Goal: Task Accomplishment & Management: Manage account settings

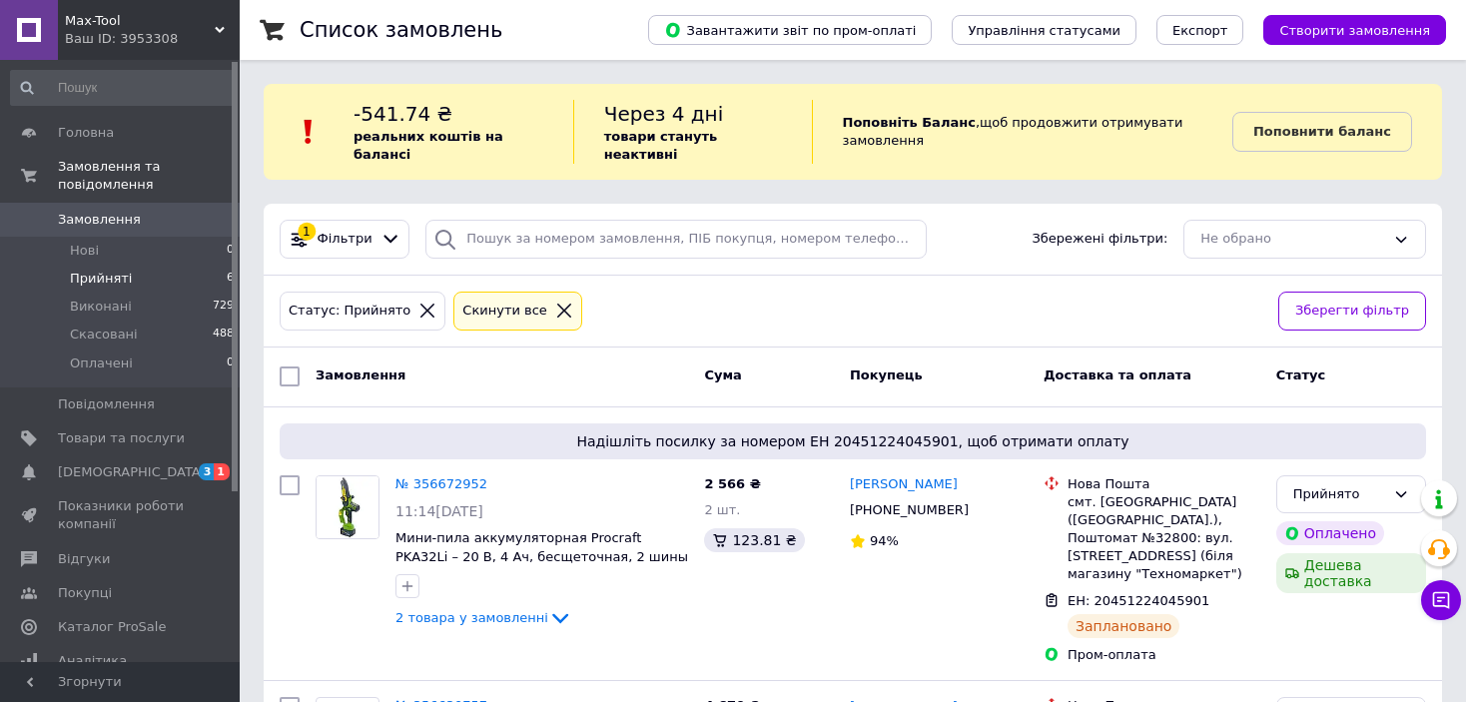
click at [557, 304] on icon at bounding box center [564, 311] width 14 height 14
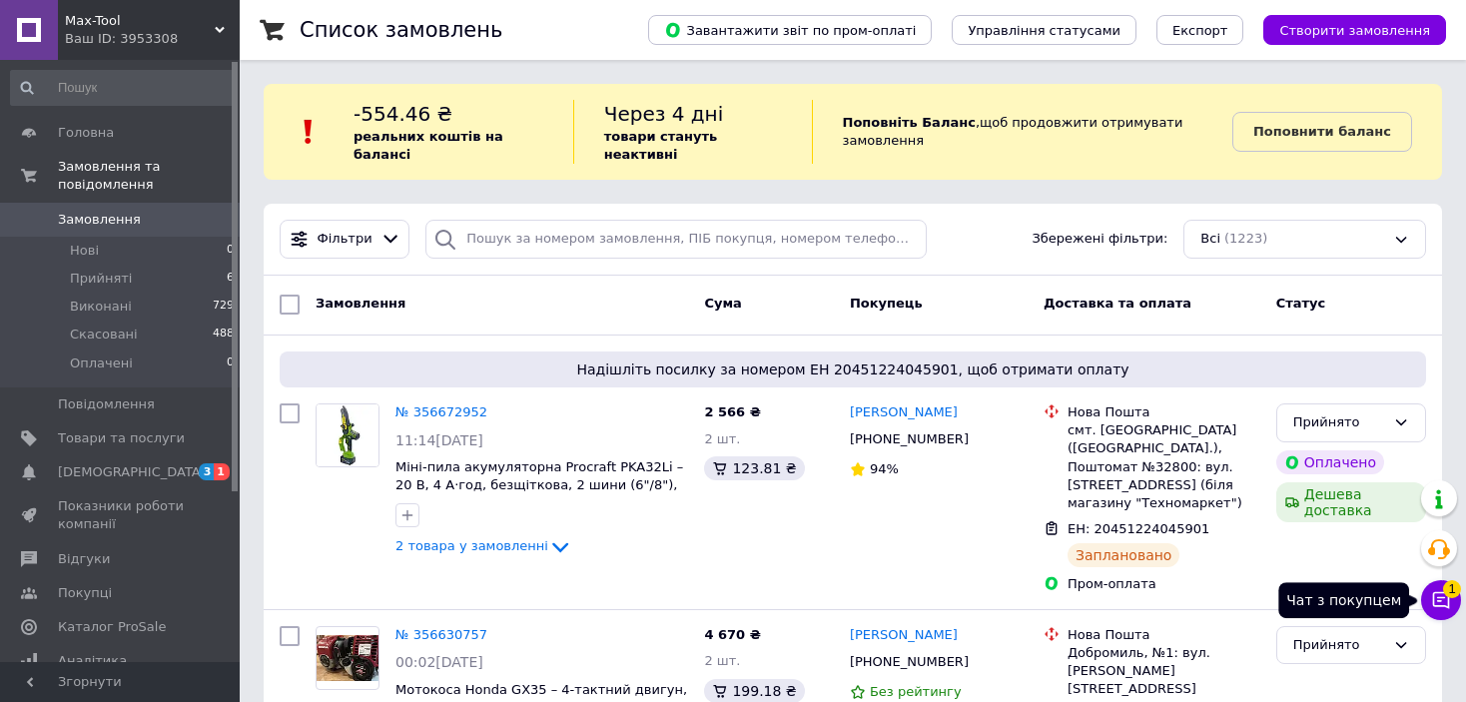
click at [1437, 588] on button "Чат з покупцем 1" at bounding box center [1441, 600] width 40 height 40
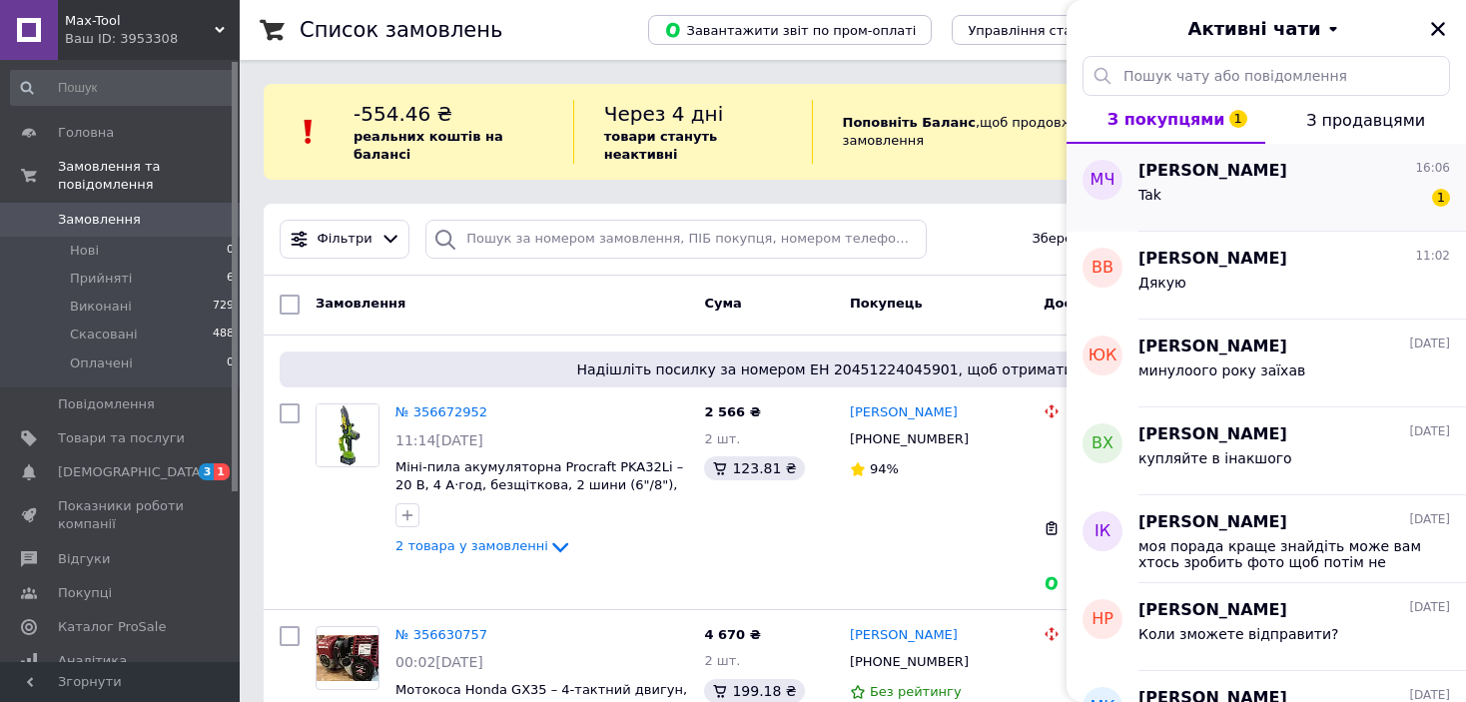
click at [1238, 208] on div "Tak 1" at bounding box center [1294, 199] width 312 height 32
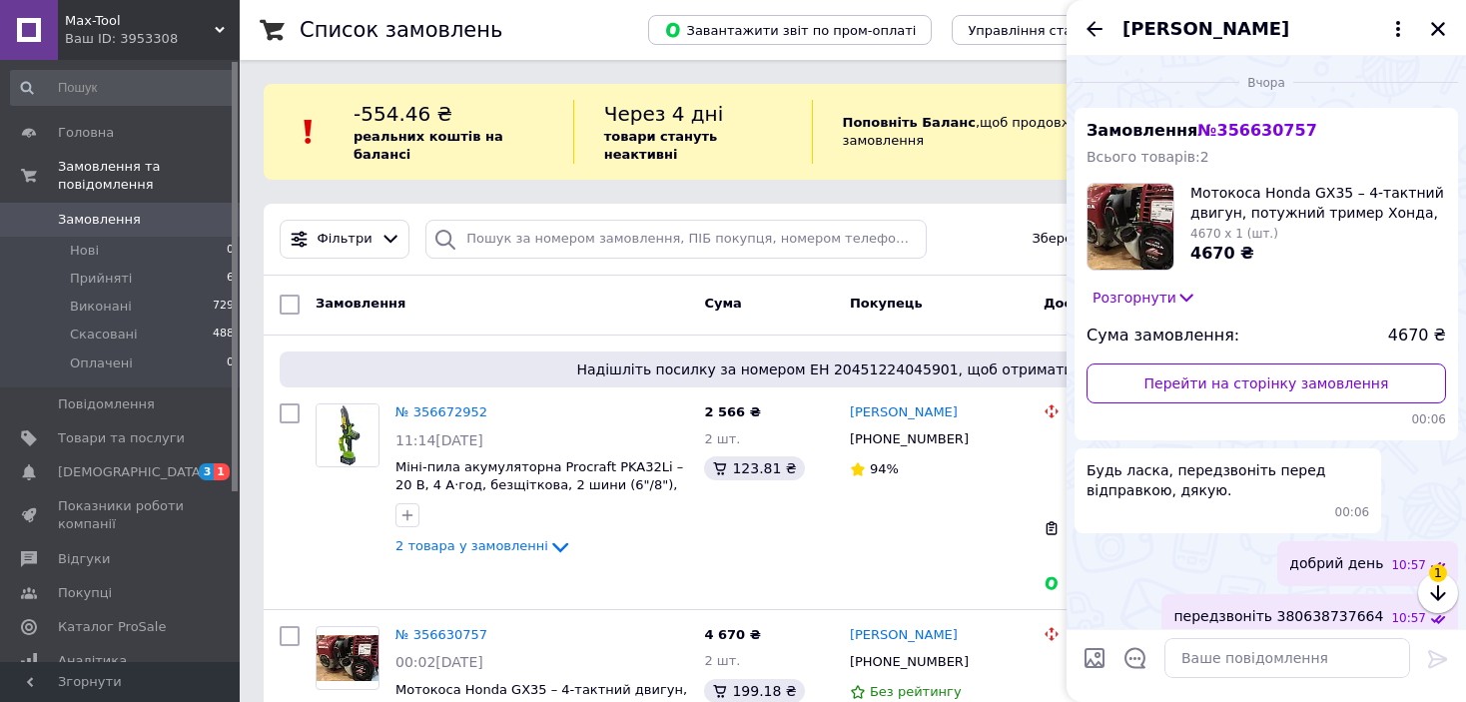
scroll to position [576, 0]
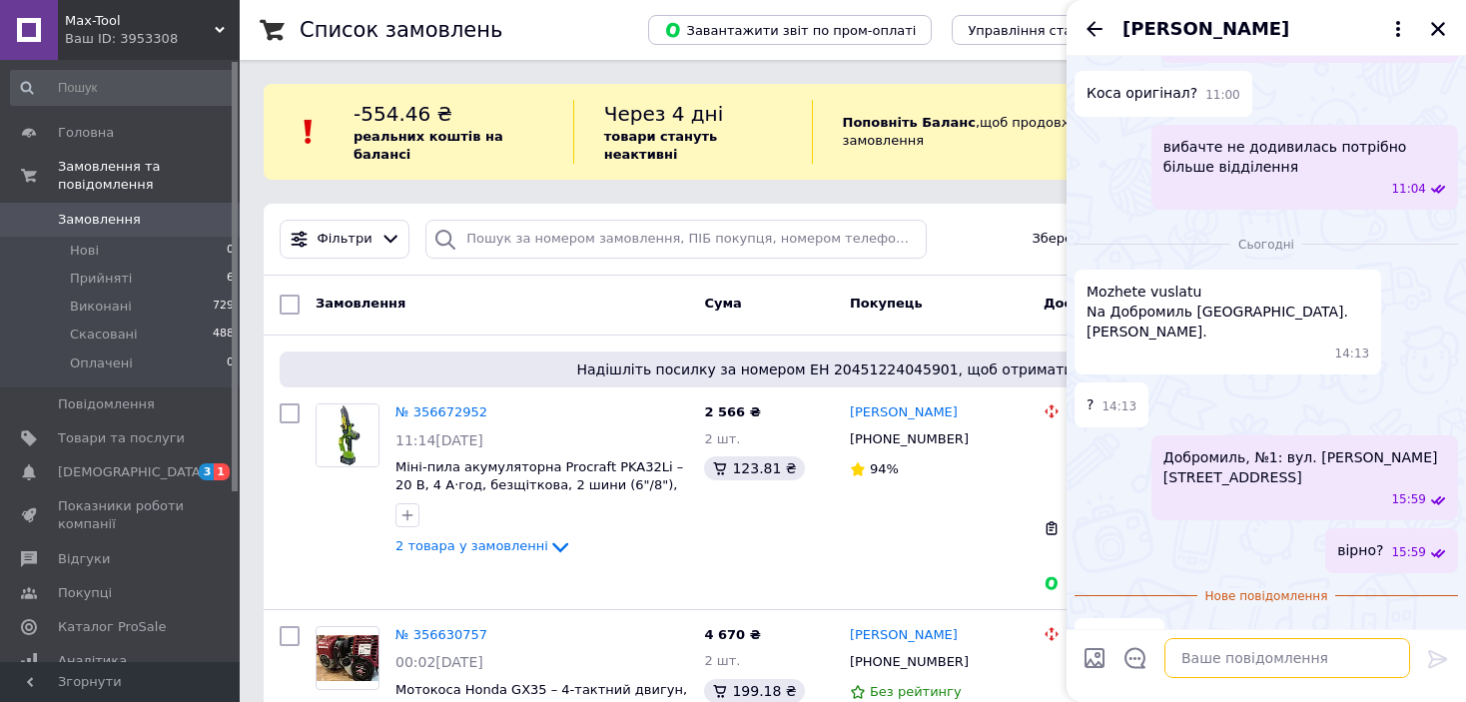
click at [1196, 649] on textarea at bounding box center [1287, 658] width 246 height 40
type textarea "+"
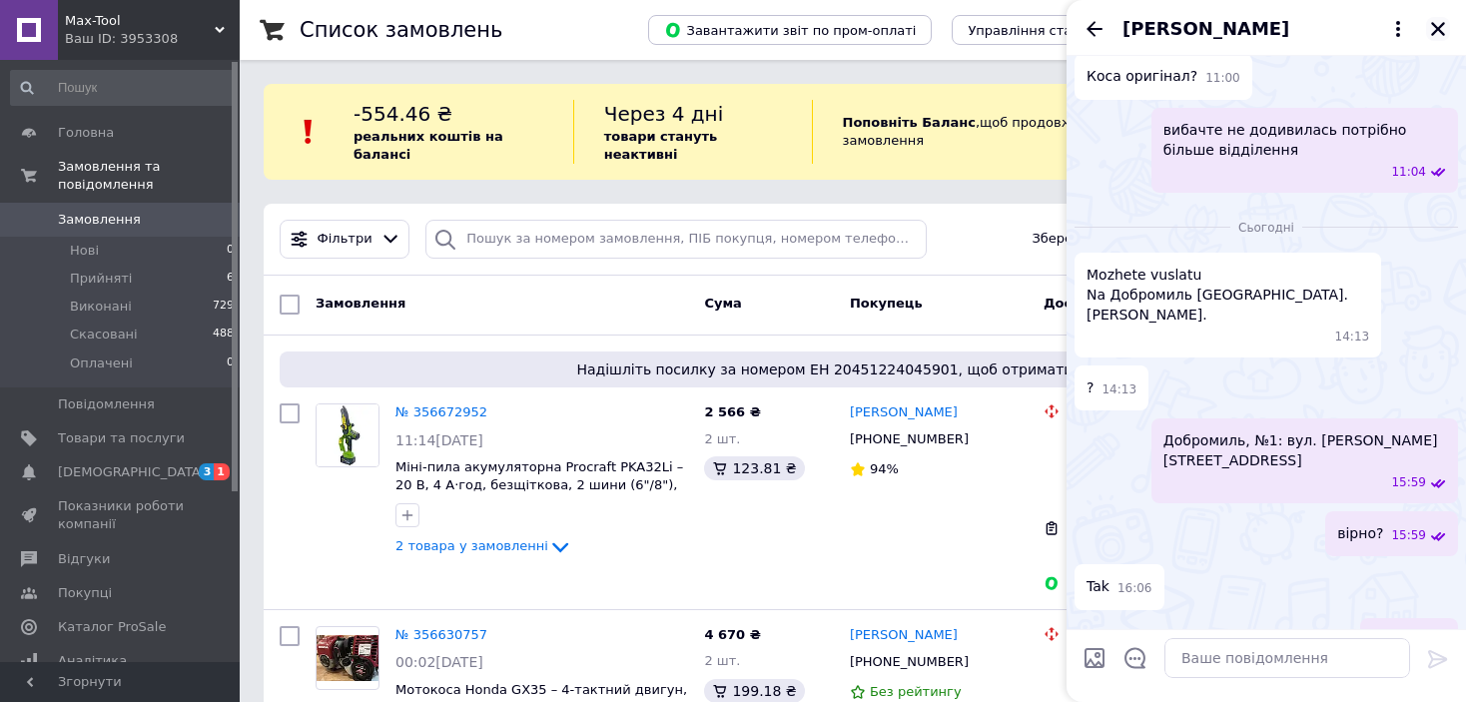
click at [1441, 24] on icon "Закрити" at bounding box center [1438, 29] width 14 height 14
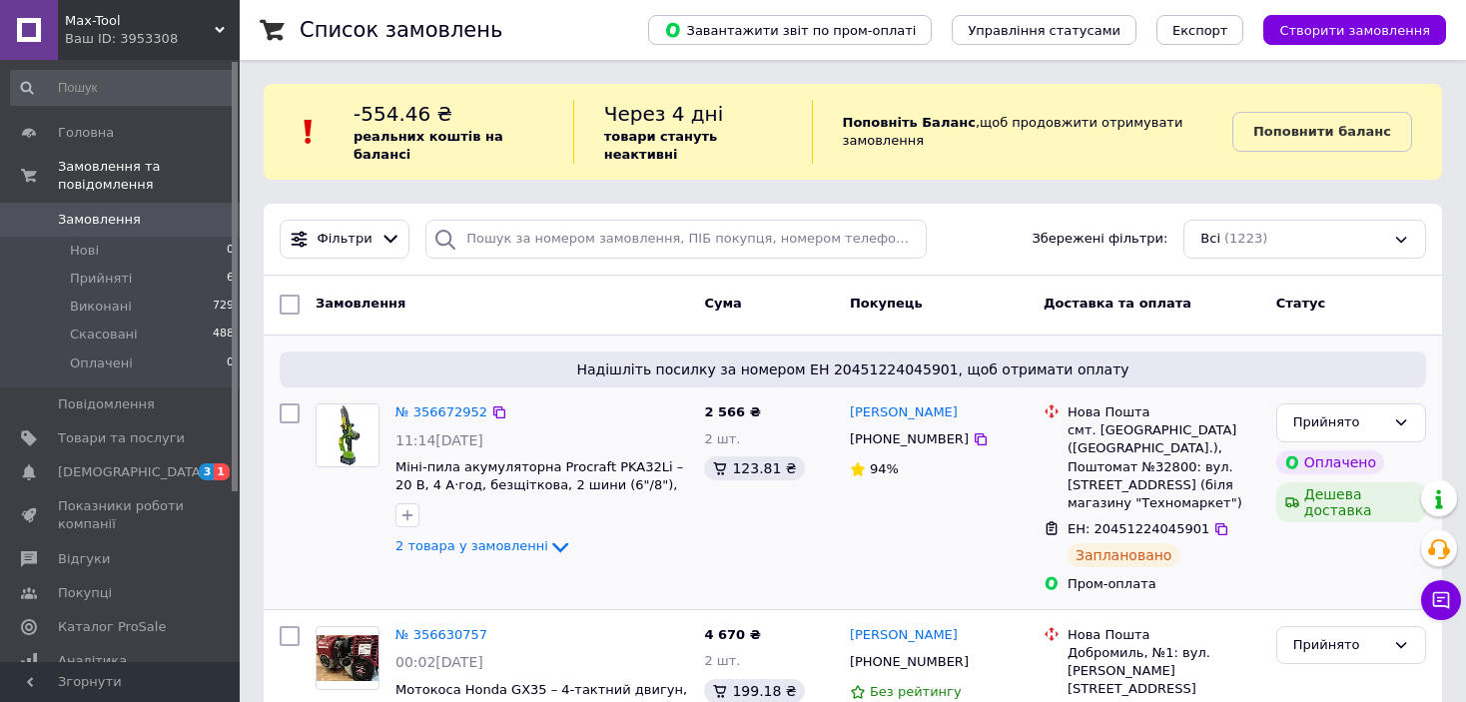
scroll to position [100, 0]
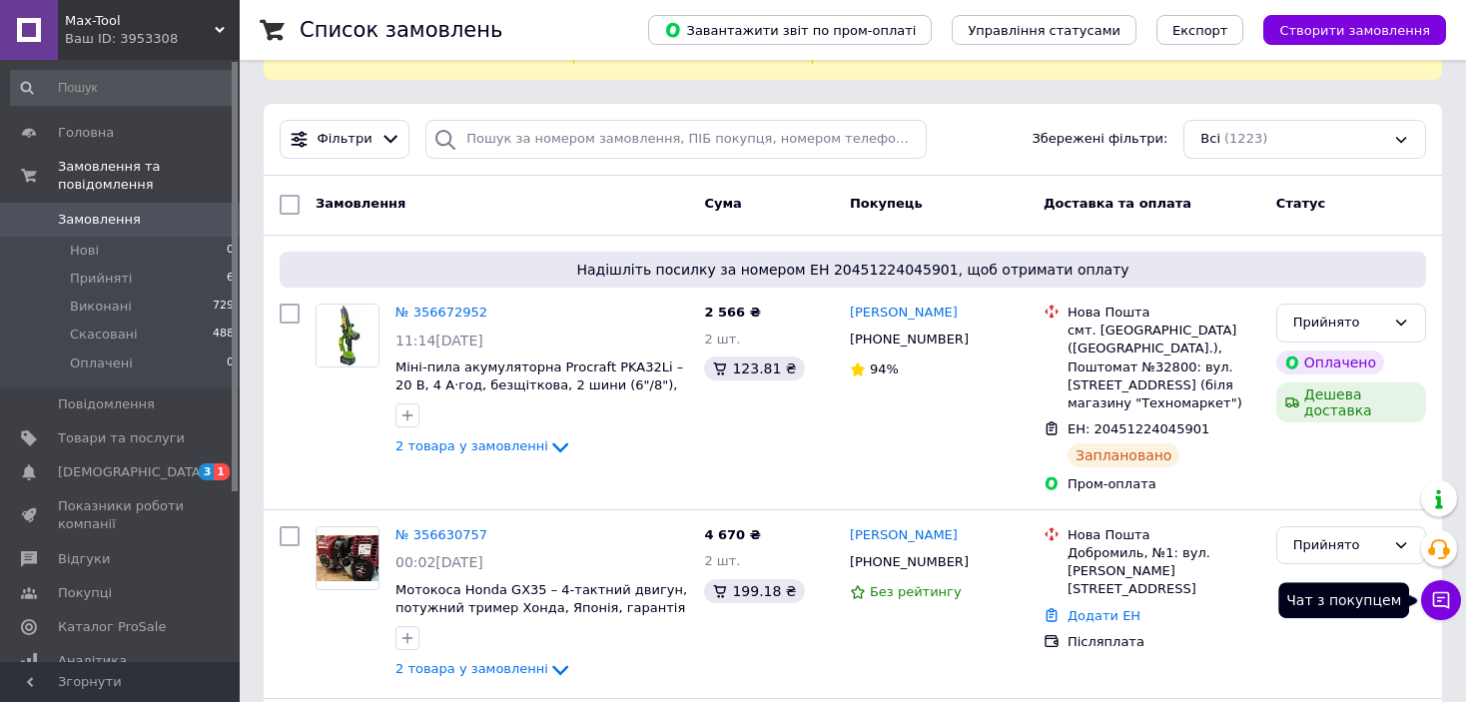
click at [1429, 610] on button "Чат з покупцем" at bounding box center [1441, 600] width 40 height 40
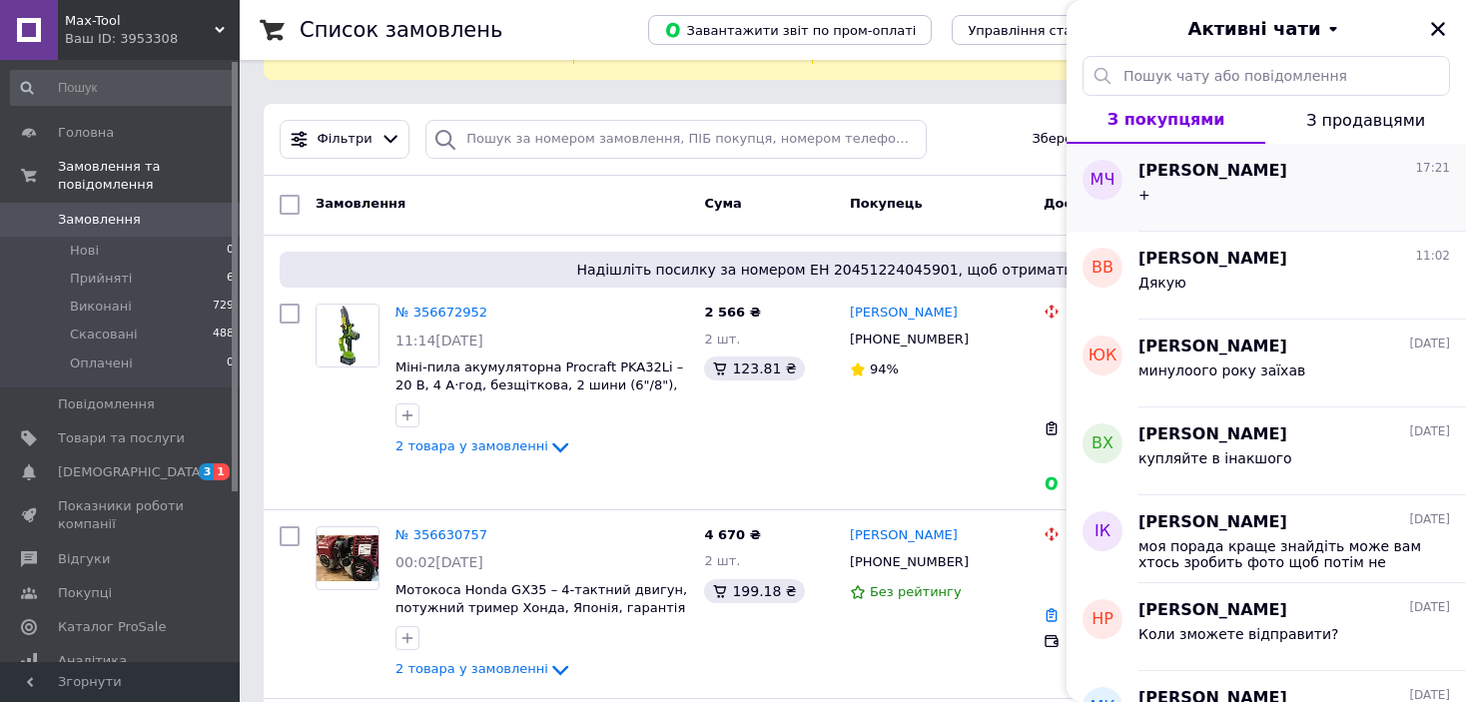
click at [1144, 173] on span "[PERSON_NAME]" at bounding box center [1212, 171] width 149 height 23
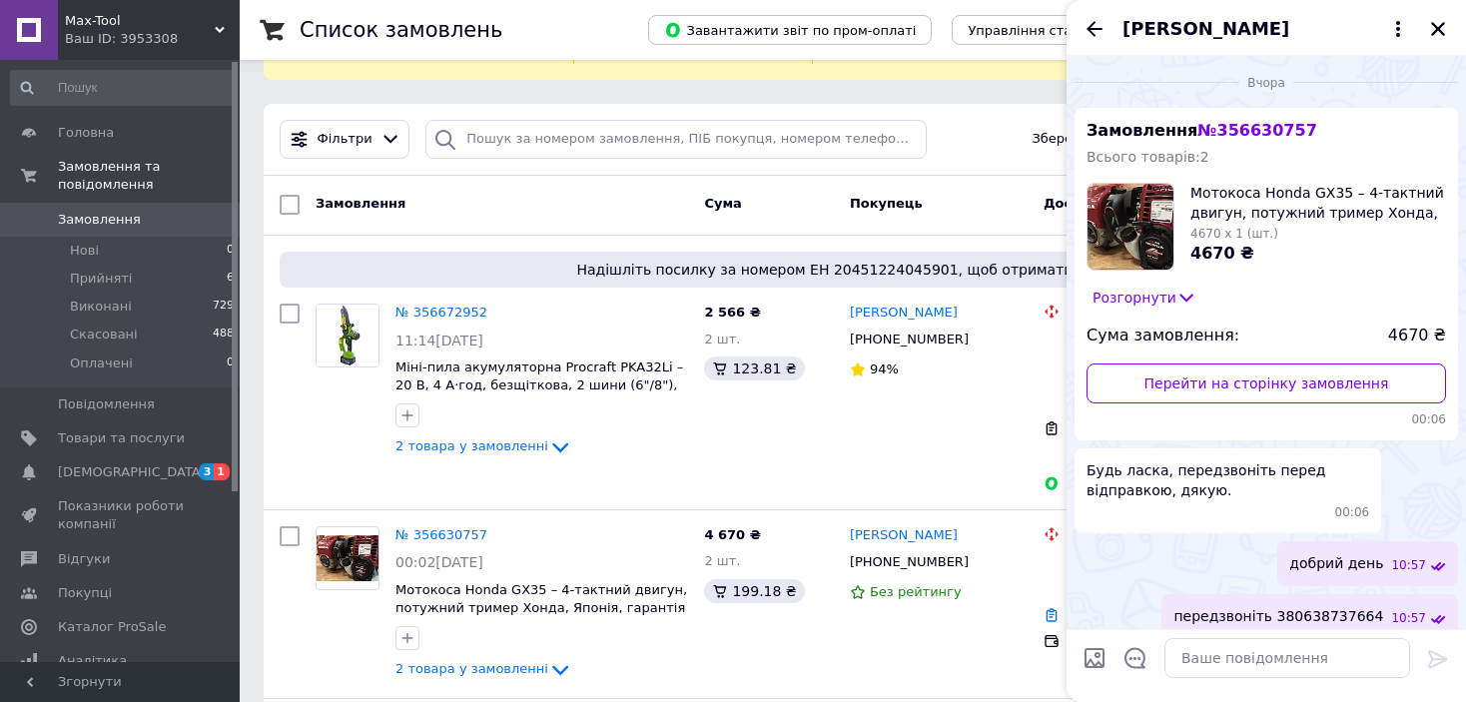
scroll to position [593, 0]
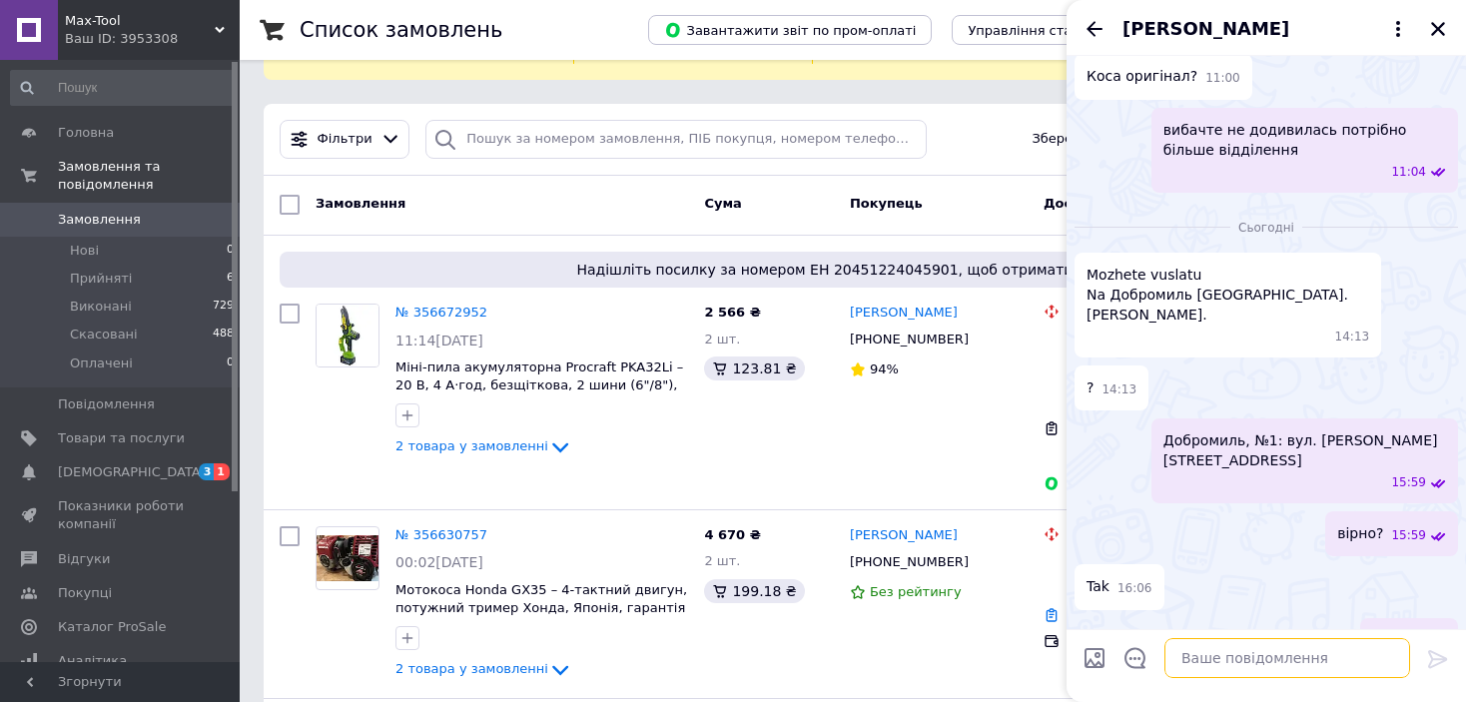
click at [1187, 650] on textarea at bounding box center [1287, 658] width 246 height 40
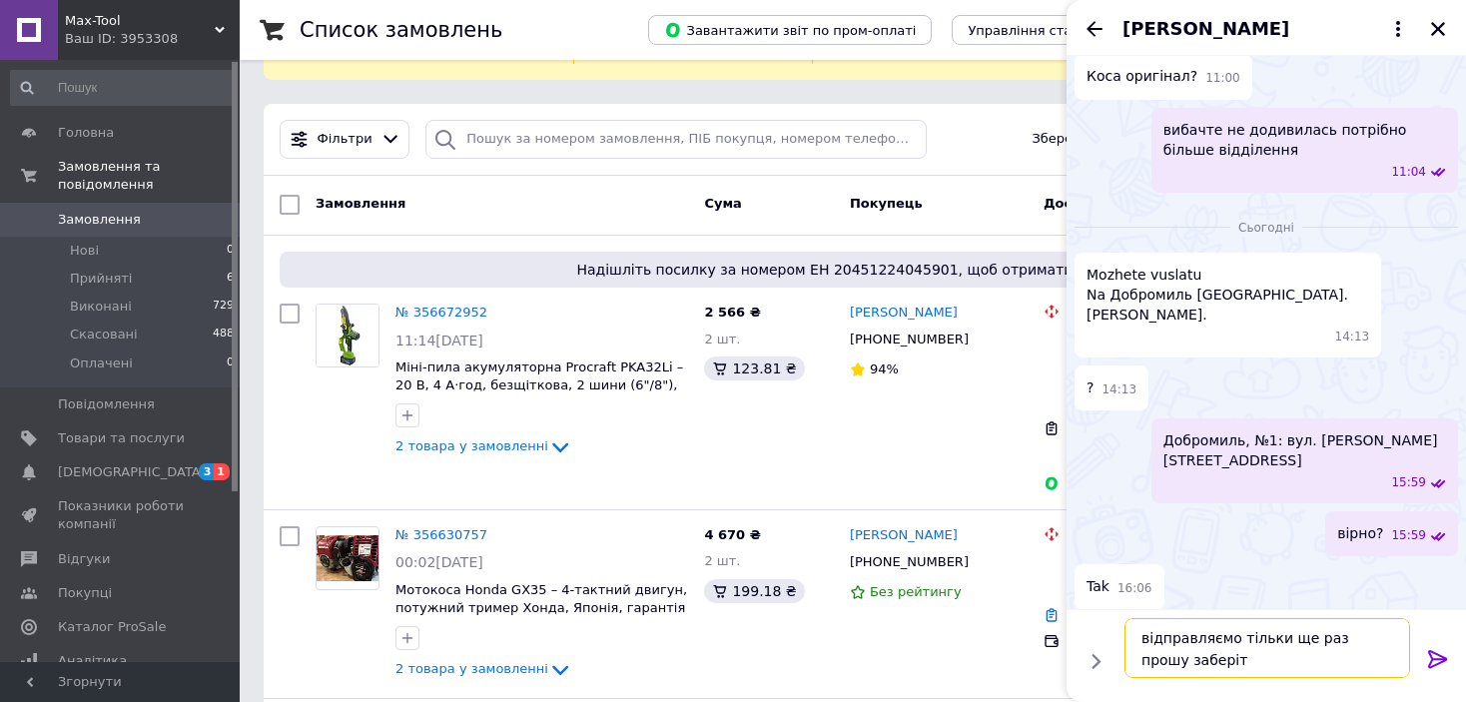
type textarea "відправляємо тільки ще раз прошу заберіть"
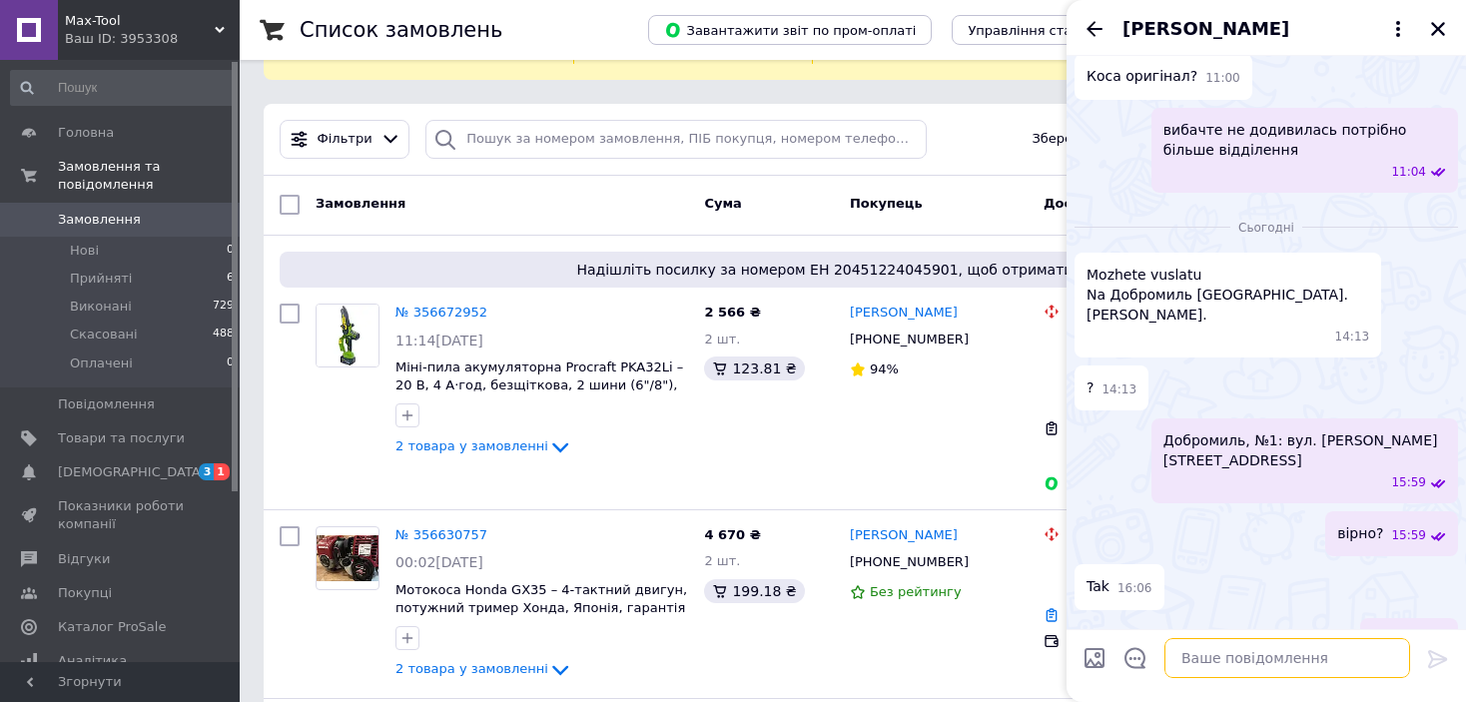
scroll to position [666, 0]
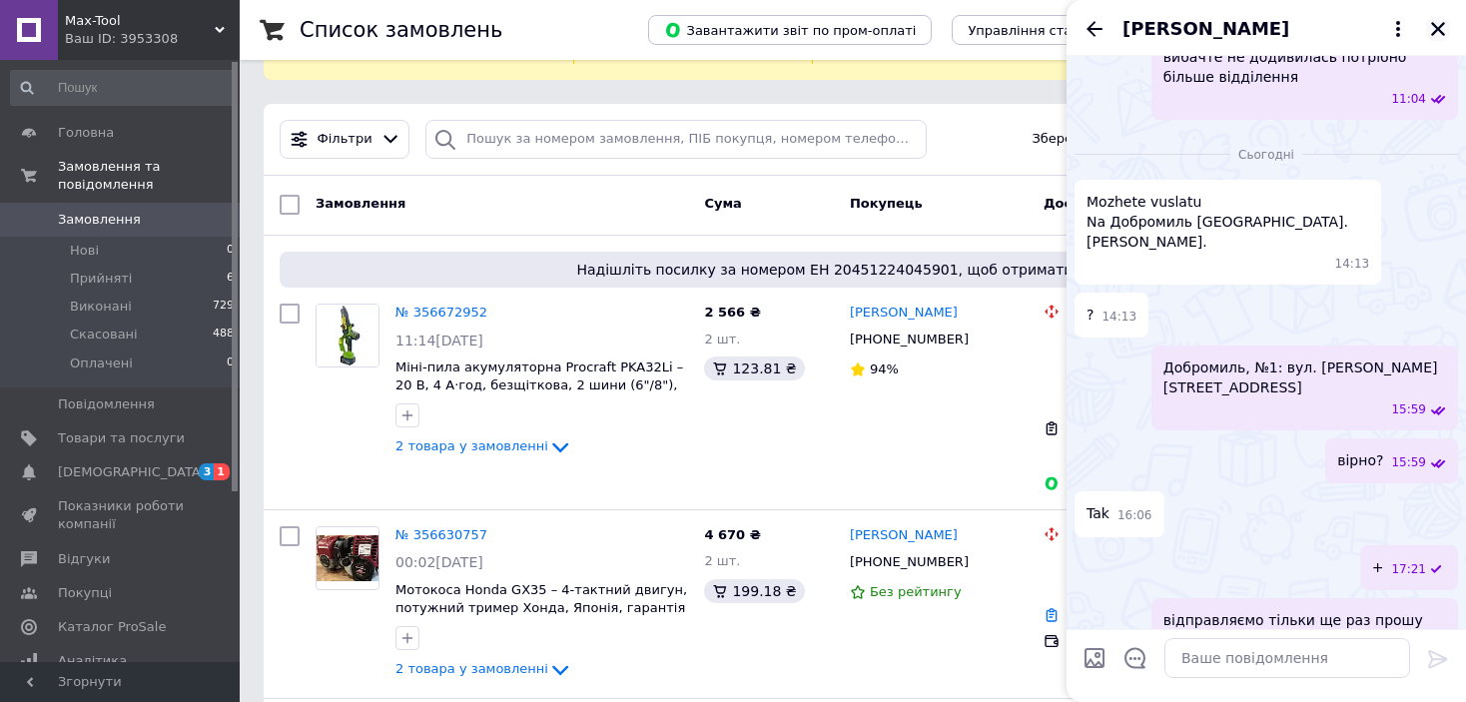
click at [1437, 20] on icon "Закрити" at bounding box center [1438, 29] width 18 height 18
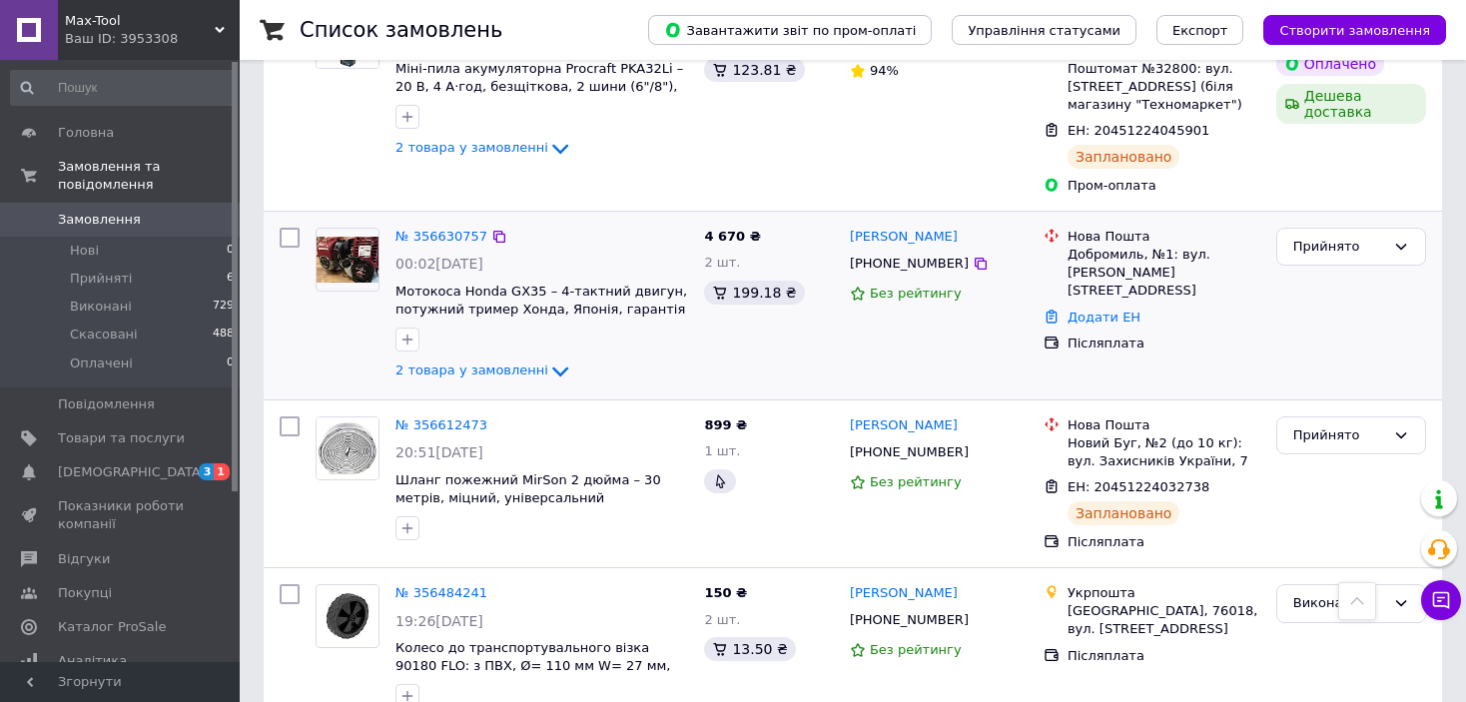
scroll to position [399, 0]
click at [459, 255] on span "00:02[DATE]" at bounding box center [439, 263] width 88 height 16
copy div "00:02[DATE]"
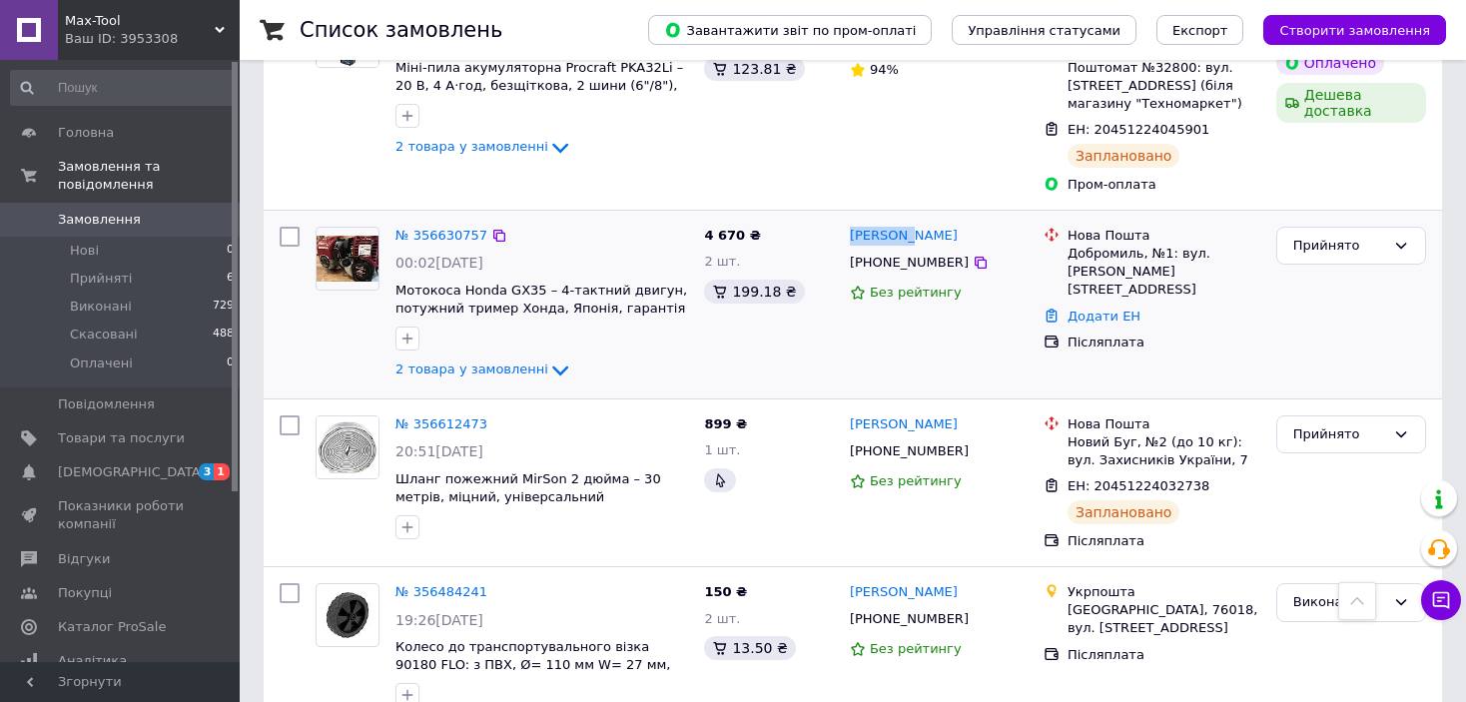
drag, startPoint x: 845, startPoint y: 200, endPoint x: 931, endPoint y: 204, distance: 86.0
click at [931, 219] on div "Міша Чен +380967029285 Без рейтингу" at bounding box center [939, 305] width 194 height 172
copy link "[PERSON_NAME]"
click at [895, 250] on div "[PHONE_NUMBER]" at bounding box center [909, 263] width 127 height 26
click at [898, 250] on div "[PHONE_NUMBER]" at bounding box center [909, 263] width 127 height 26
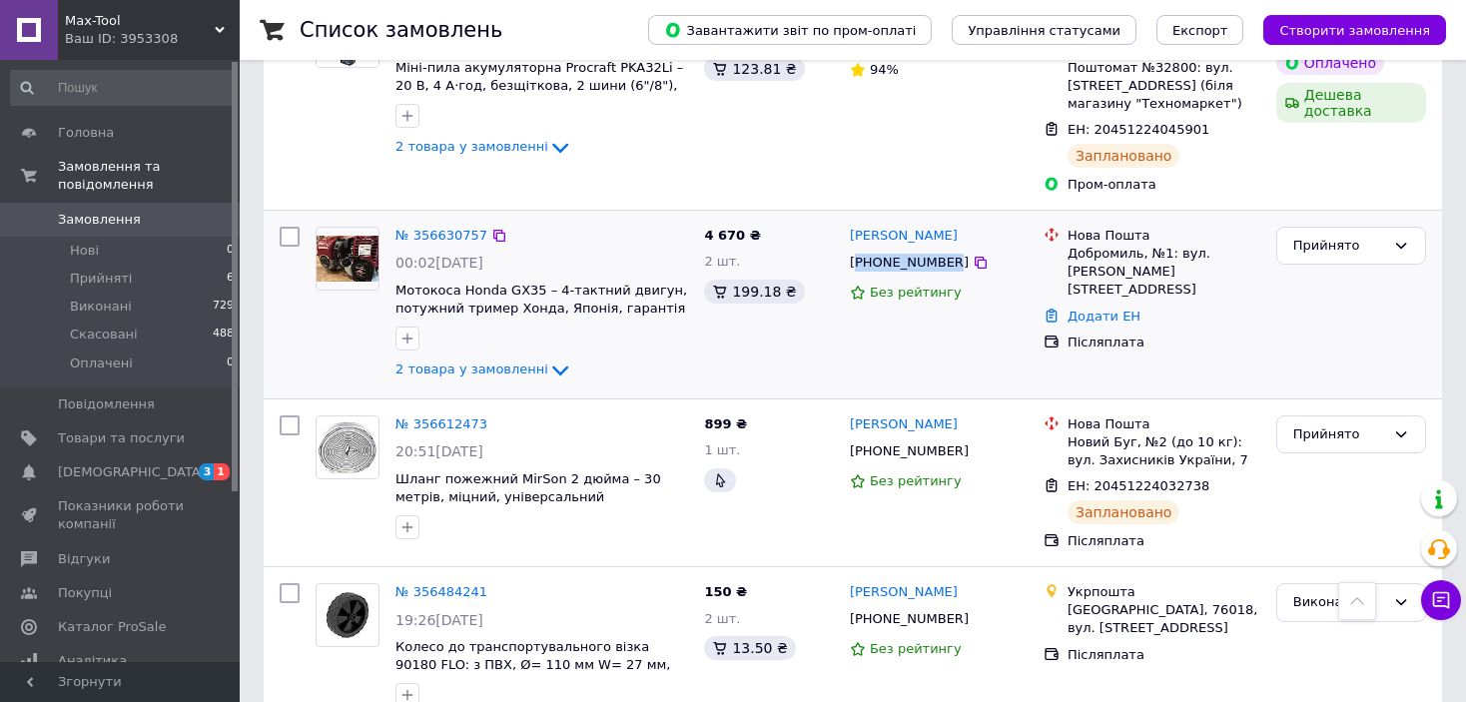
click at [898, 250] on div "[PHONE_NUMBER]" at bounding box center [909, 263] width 127 height 26
copy div "380967029285"
drag, startPoint x: 1070, startPoint y: 216, endPoint x: 1163, endPoint y: 236, distance: 96.0
click at [1163, 245] on div "Добромиль, №1: вул. [PERSON_NAME][STREET_ADDRESS]" at bounding box center [1164, 272] width 193 height 55
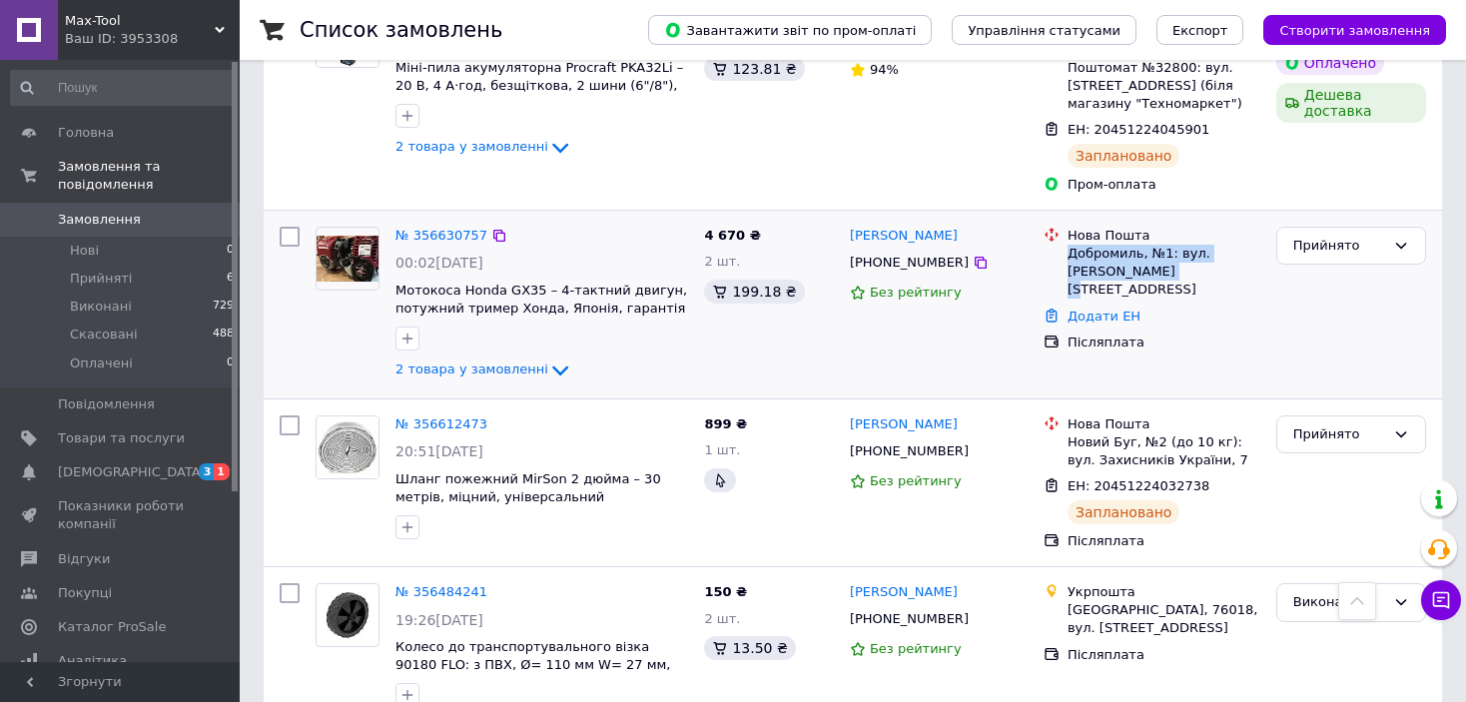
copy div "Добромиль, №1: вул. [PERSON_NAME][STREET_ADDRESS]"
click at [422, 228] on link "№ 356630757" at bounding box center [441, 235] width 92 height 15
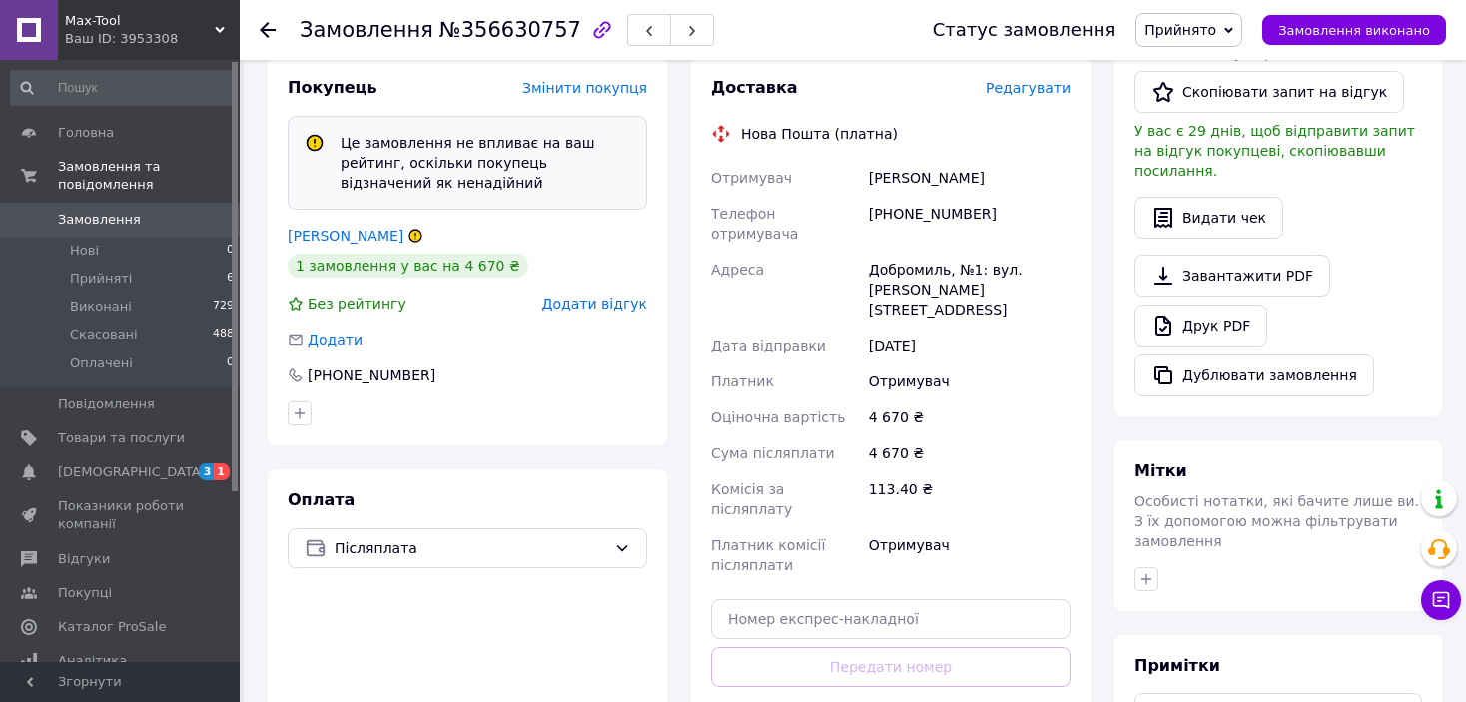
scroll to position [599, 0]
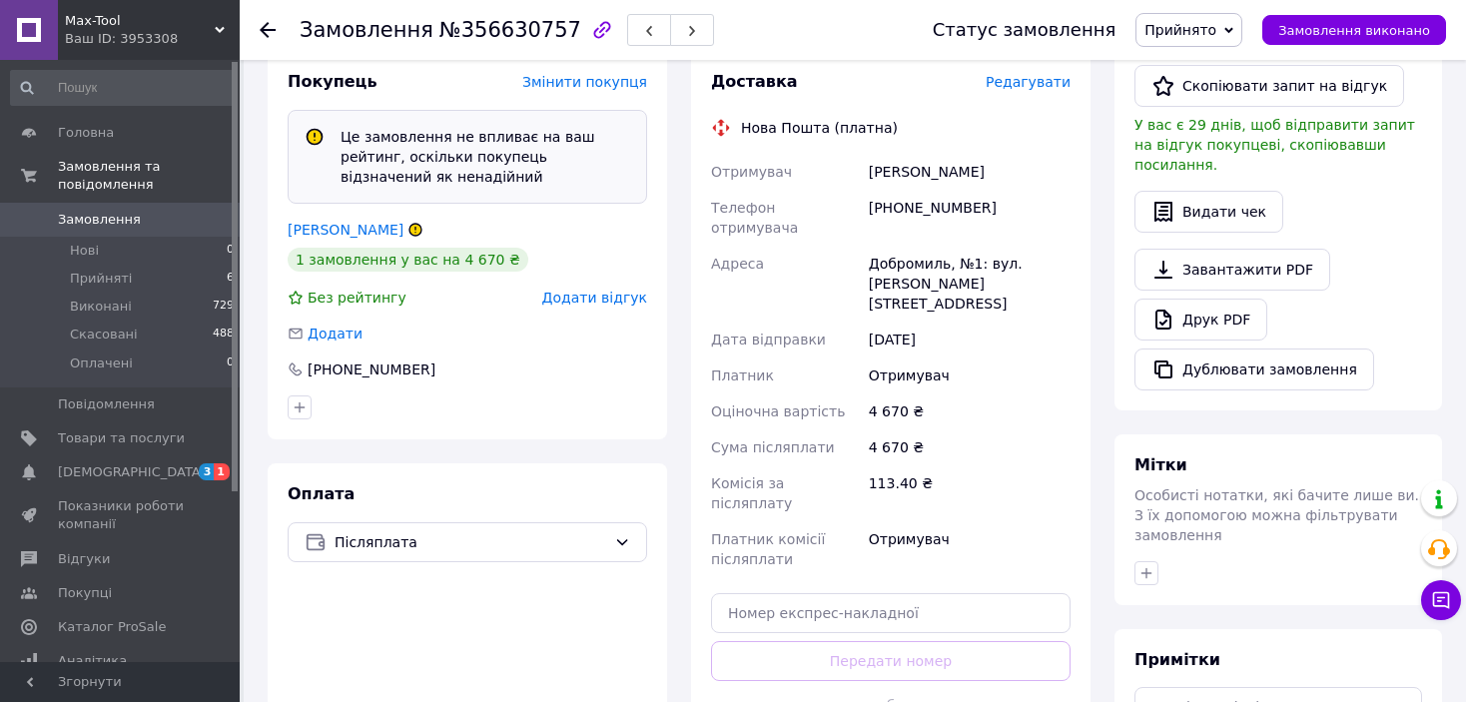
click at [900, 209] on div "[PHONE_NUMBER]" at bounding box center [970, 218] width 210 height 56
copy div "380967029285"
click at [877, 162] on div "Чен Міша" at bounding box center [970, 172] width 210 height 36
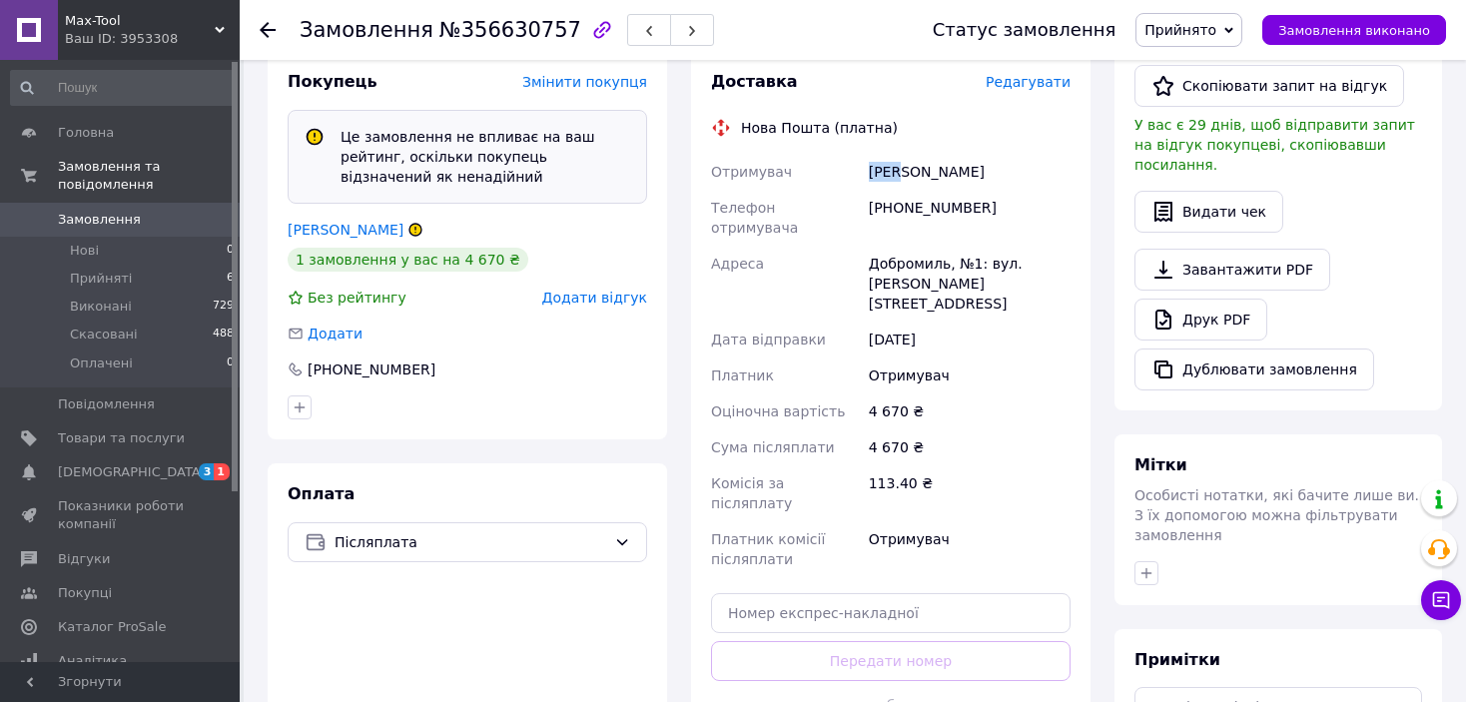
copy div "Чен"
click at [919, 175] on div "Чен Міша" at bounding box center [970, 172] width 210 height 36
copy div "Міша"
click at [915, 213] on div "[PHONE_NUMBER]" at bounding box center [970, 218] width 210 height 56
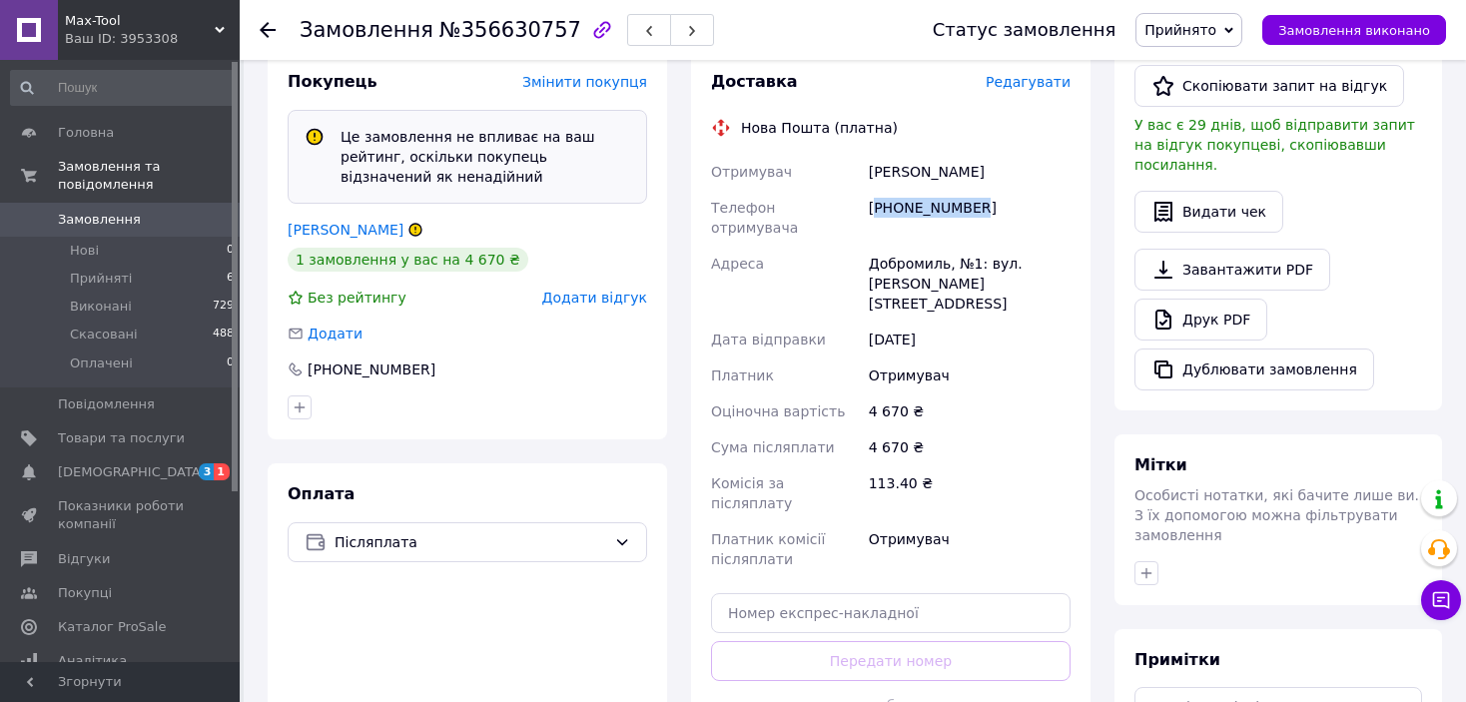
click at [915, 213] on div "[PHONE_NUMBER]" at bounding box center [970, 218] width 210 height 56
copy div "380967029285"
click at [880, 251] on div "Добромиль, №1: вул. [PERSON_NAME][STREET_ADDRESS]" at bounding box center [970, 284] width 210 height 76
click at [879, 251] on div "Добромиль, №1: вул. [PERSON_NAME][STREET_ADDRESS]" at bounding box center [970, 284] width 210 height 76
copy div "Добромиль"
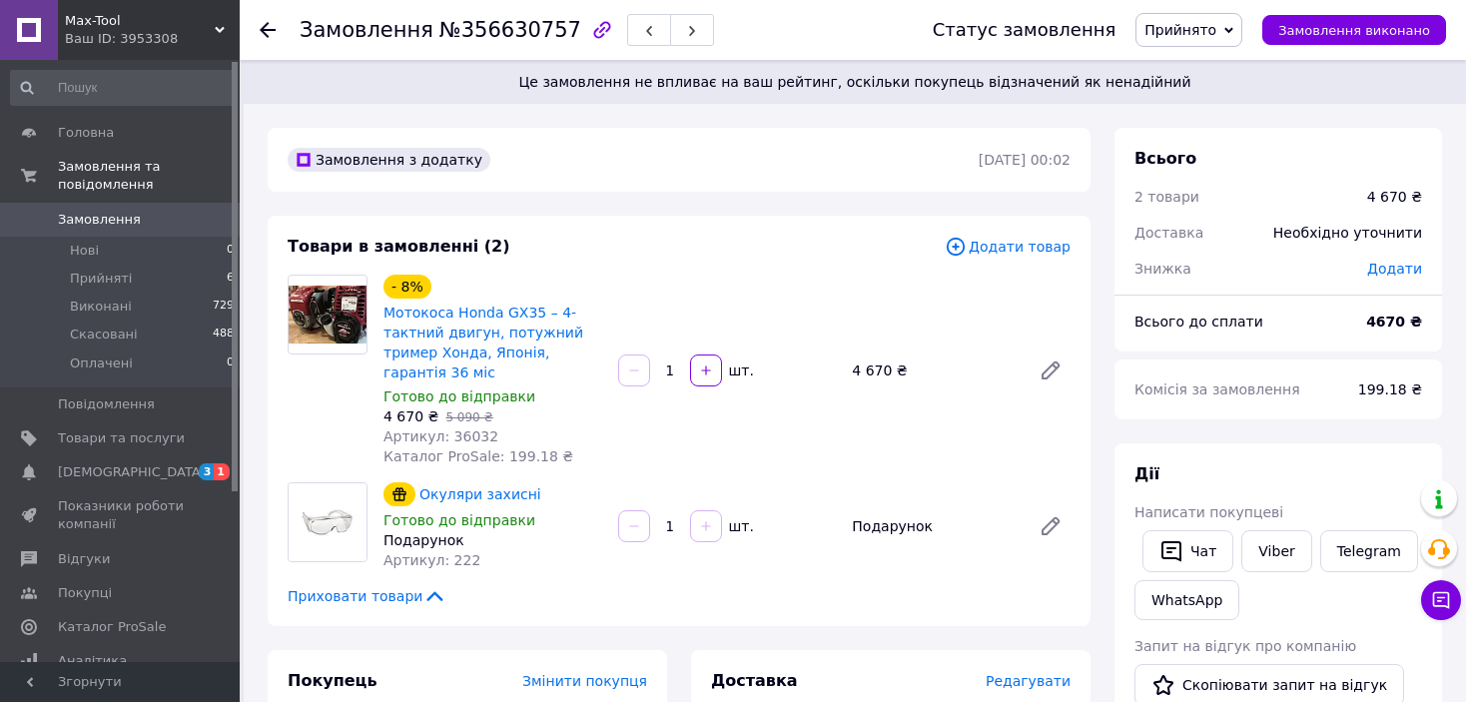
scroll to position [0, 0]
click at [455, 439] on span "Артикул: 36032" at bounding box center [440, 436] width 115 height 16
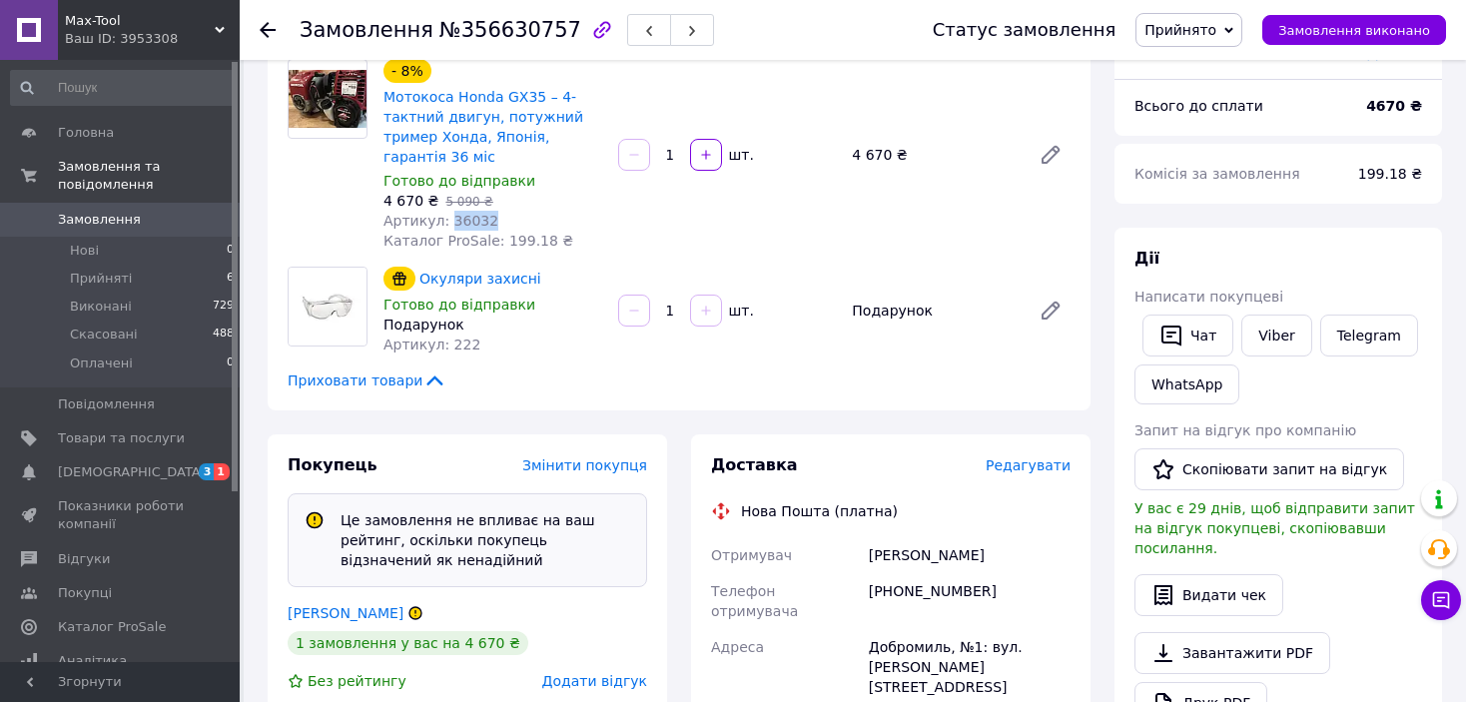
scroll to position [100, 0]
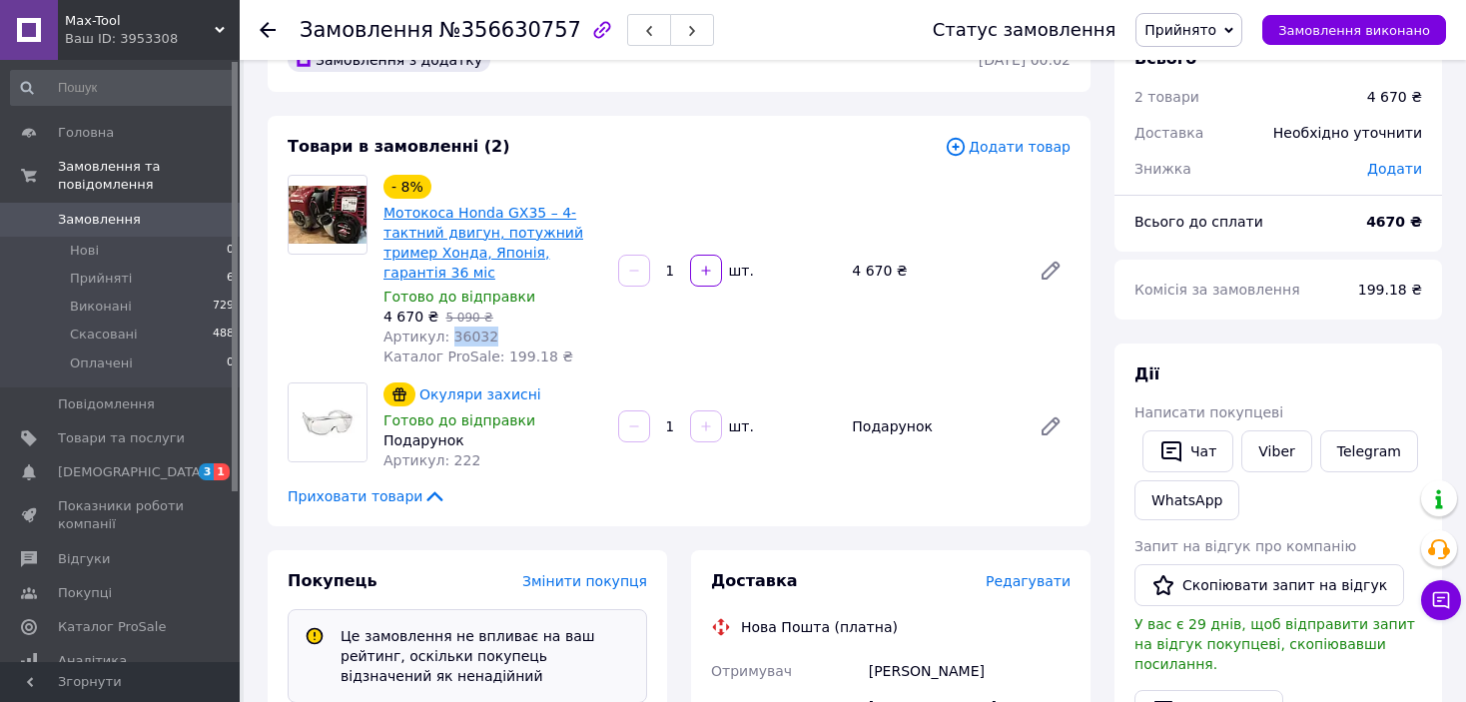
click at [446, 245] on link "Мотокоса Honda GX35 – 4-тактний двигун, потужний тример Хонда, Японія, гарантія…" at bounding box center [483, 243] width 200 height 76
click at [622, 371] on div "Товари в замовленні (2) Додати товар - 8% Мотокоса Honda GX35 – 4-тактний двигу…" at bounding box center [679, 321] width 823 height 410
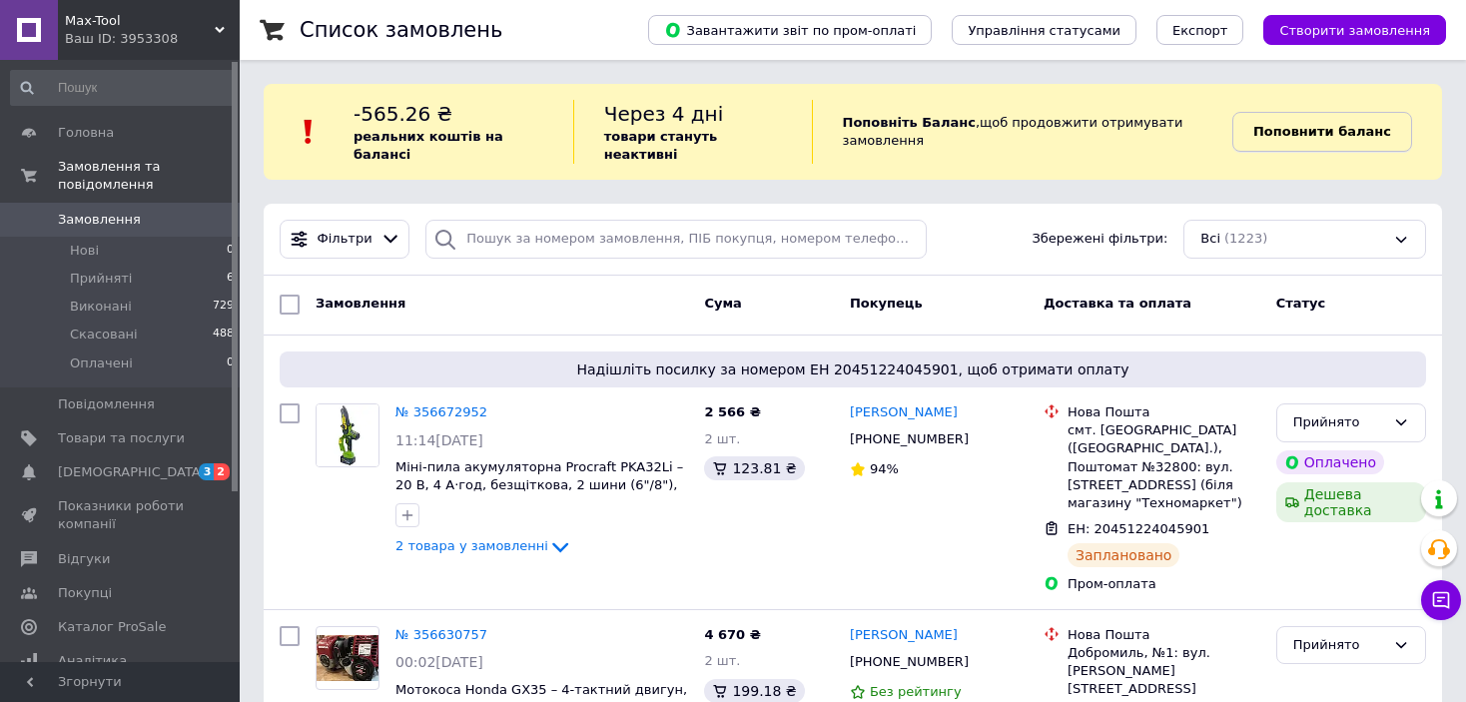
click at [1301, 128] on b "Поповнити баланс" at bounding box center [1322, 131] width 138 height 15
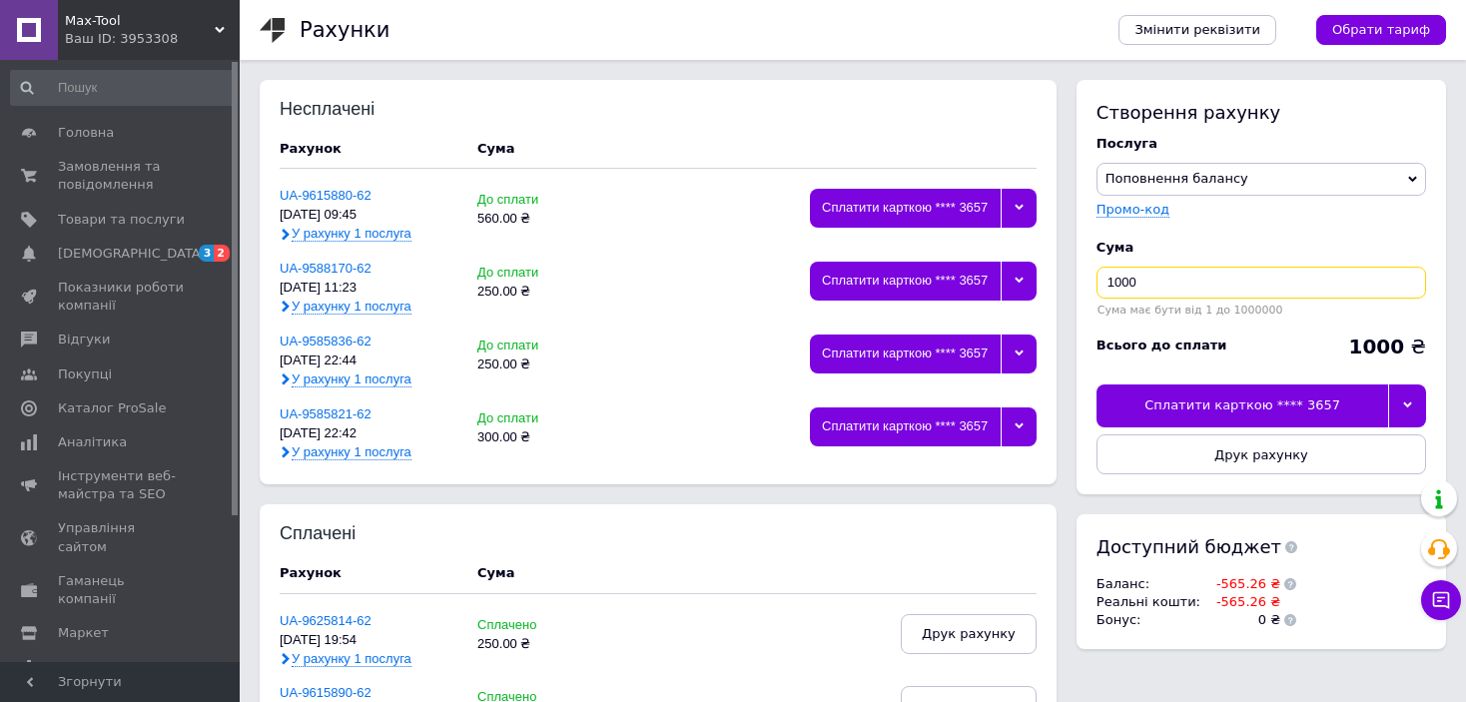
click at [1140, 281] on input "1000" at bounding box center [1262, 283] width 330 height 32
type input "1"
type input "200"
click at [1405, 415] on div at bounding box center [1407, 405] width 38 height 42
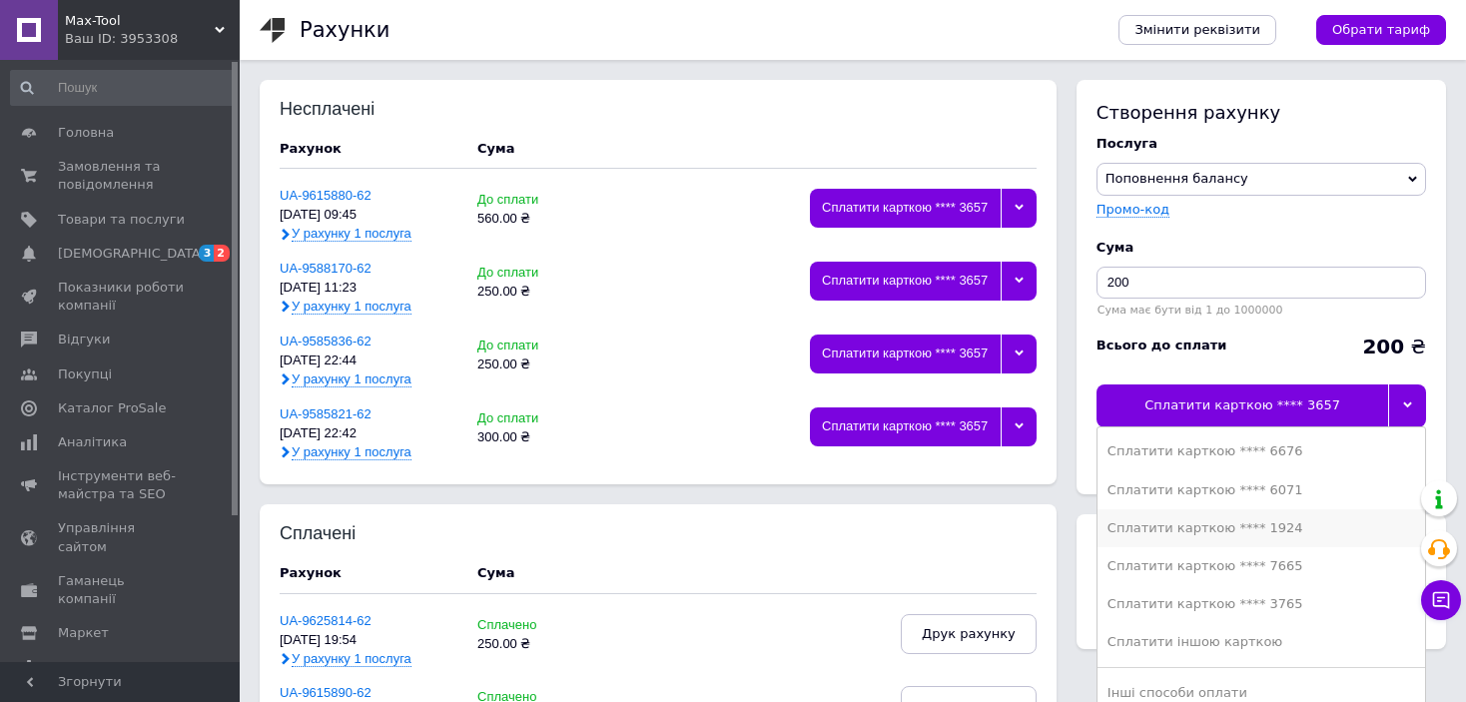
click at [1259, 530] on div "Сплатити карткою **** 1924" at bounding box center [1262, 528] width 308 height 18
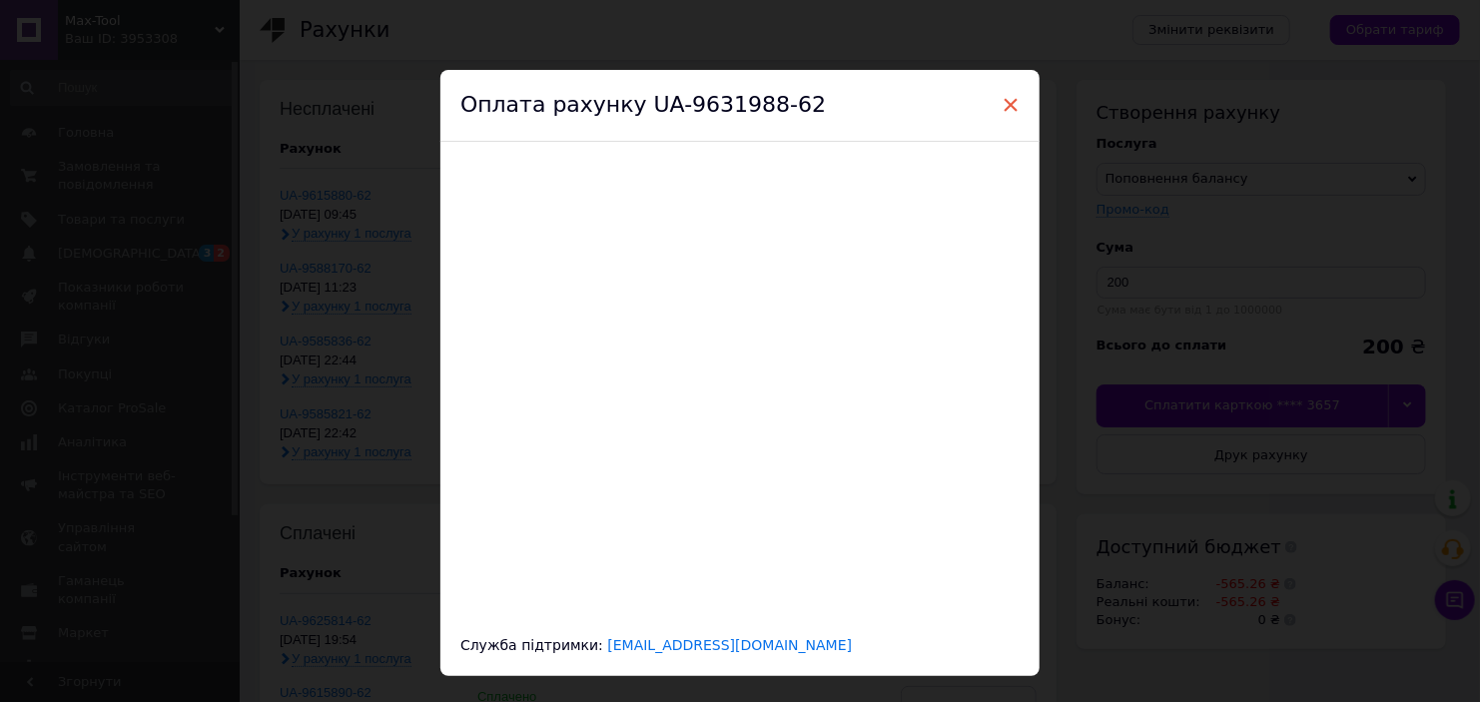
click at [1002, 107] on span "×" at bounding box center [1011, 105] width 18 height 34
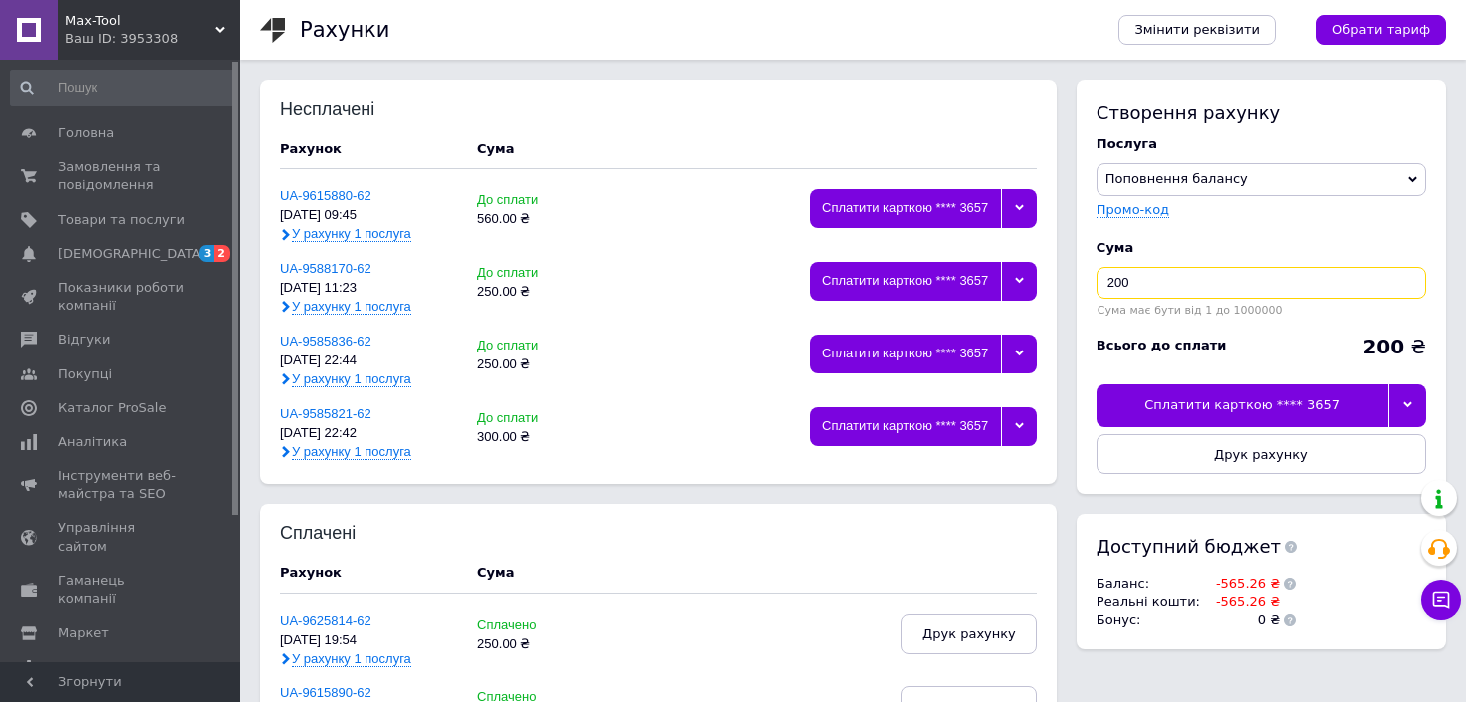
click at [1194, 294] on input "200" at bounding box center [1262, 283] width 330 height 32
click at [1412, 404] on div at bounding box center [1407, 405] width 38 height 42
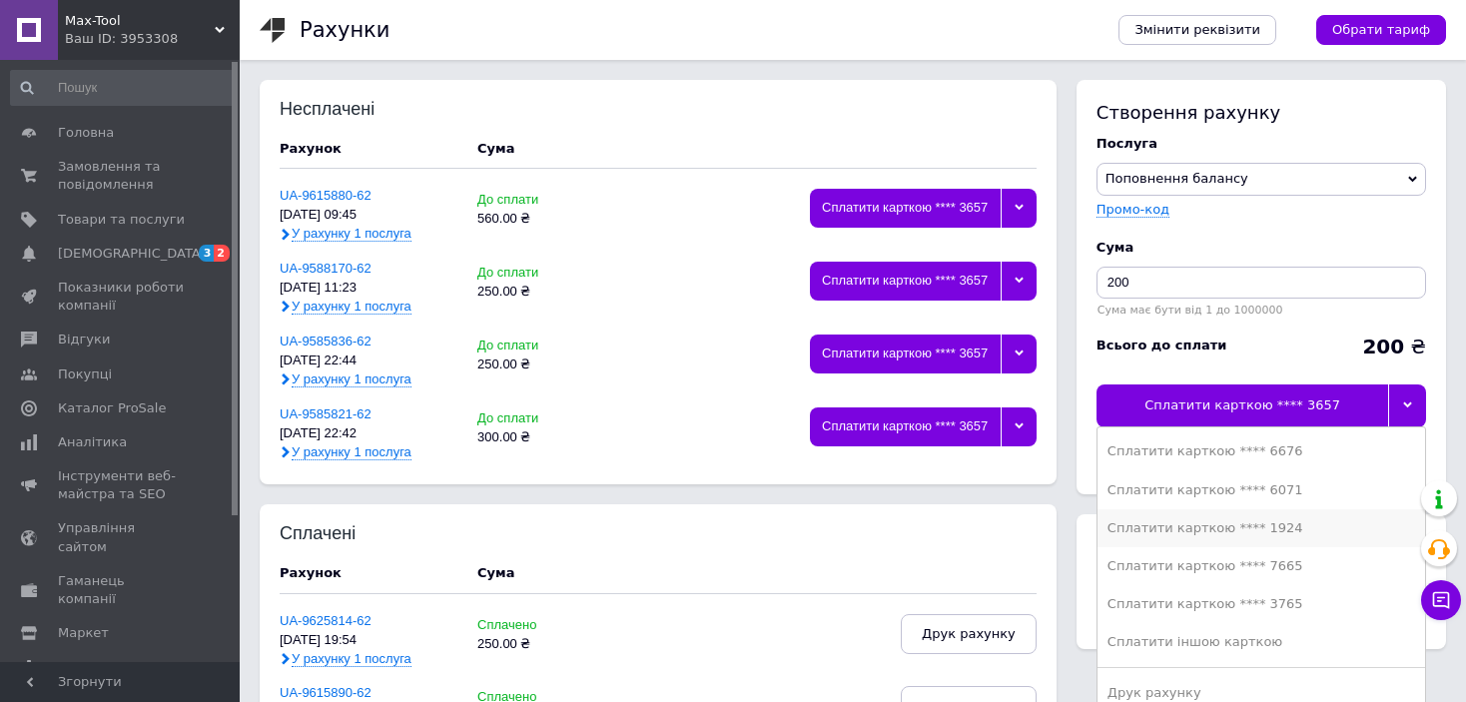
click at [1259, 529] on div "Сплатити карткою **** 1924" at bounding box center [1262, 528] width 308 height 18
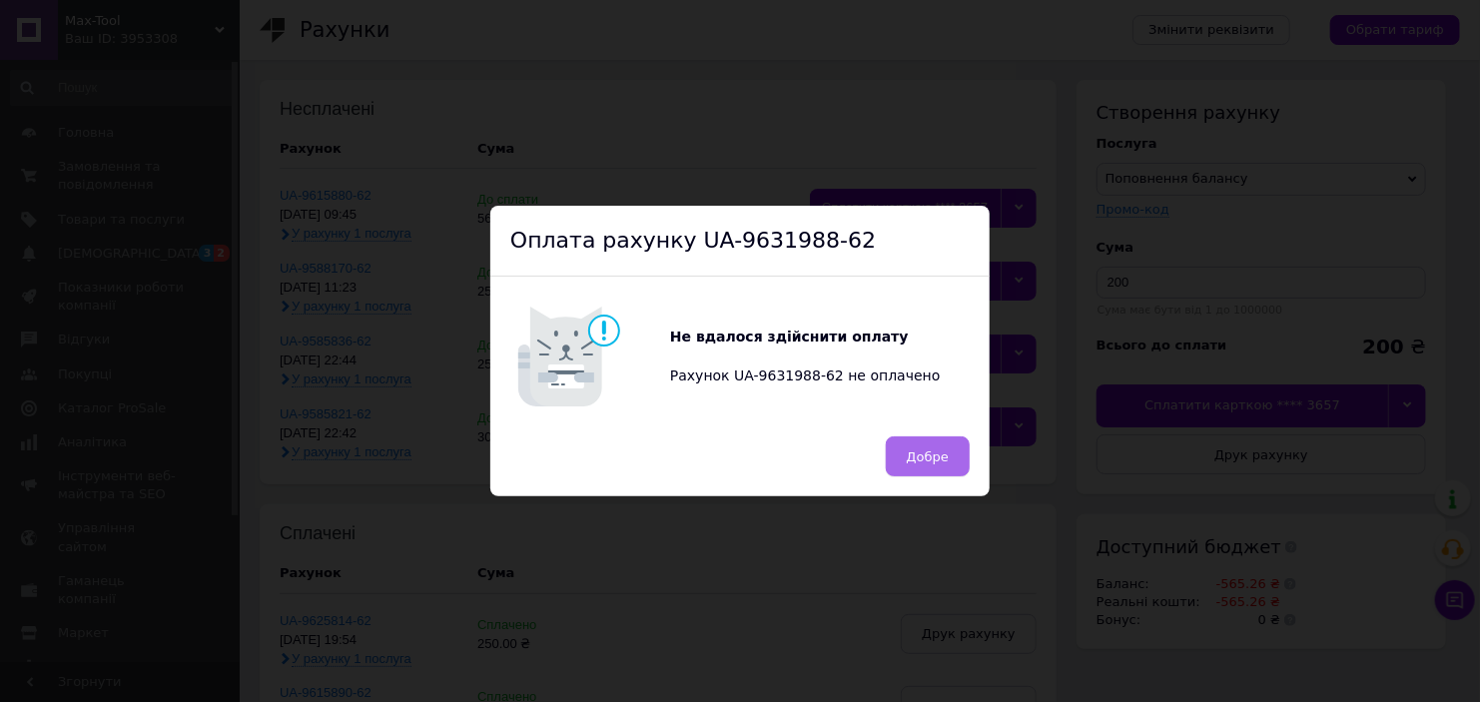
click at [909, 456] on span "Добре" at bounding box center [928, 456] width 42 height 15
